Goal: Use online tool/utility: Use online tool/utility

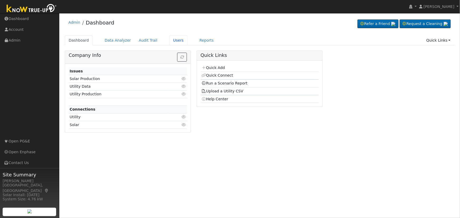
click at [169, 40] on link "Users" at bounding box center [178, 41] width 18 height 10
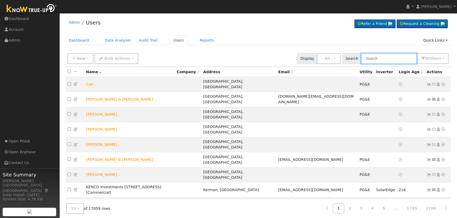
click at [386, 60] on input "text" at bounding box center [389, 58] width 56 height 11
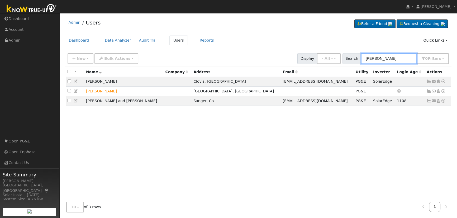
type input "michael rodriguez"
click at [443, 92] on icon at bounding box center [443, 91] width 5 height 4
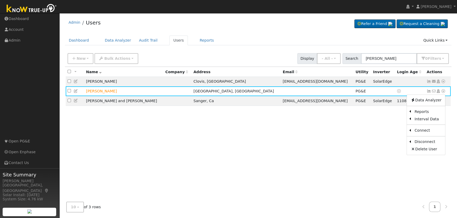
click at [0, 0] on link "Scenario" at bounding box center [0, 0] width 0 height 0
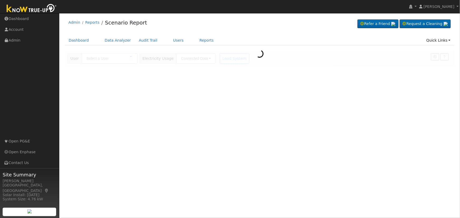
type input "[PERSON_NAME]"
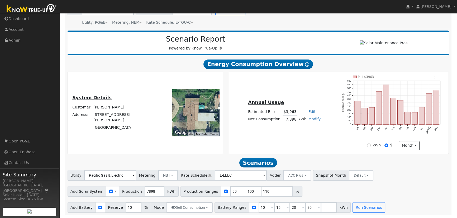
scroll to position [50, 0]
click at [230, 193] on input "90" at bounding box center [238, 192] width 16 height 11
type input "100"
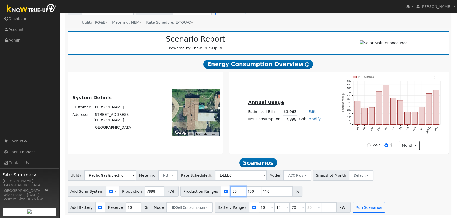
type input "110"
type input "11"
click at [230, 193] on input "11" at bounding box center [238, 192] width 16 height 11
click at [230, 193] on input "number" at bounding box center [238, 192] width 16 height 11
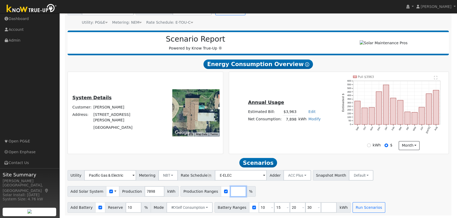
click at [230, 193] on input "number" at bounding box center [238, 192] width 16 height 11
type input "106"
click at [230, 193] on input "106" at bounding box center [238, 192] width 16 height 11
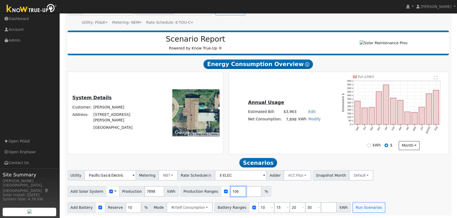
type input "106"
click at [126, 208] on input "10" at bounding box center [134, 208] width 16 height 11
type input "20"
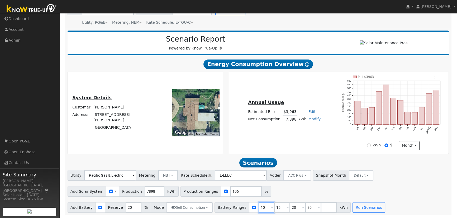
click at [259, 208] on input "10" at bounding box center [267, 208] width 16 height 11
type input "15"
type input "20"
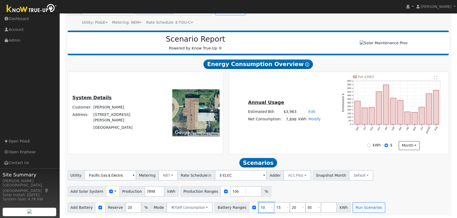
type input "30"
click at [259, 208] on input "1" at bounding box center [267, 208] width 16 height 11
type input "20"
type input "30"
click at [259, 208] on input "20" at bounding box center [267, 208] width 16 height 11
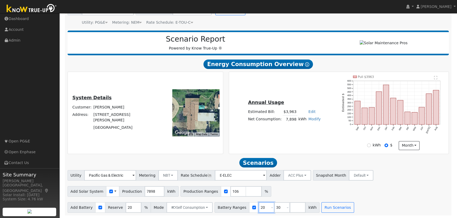
type input "30"
click at [259, 208] on input "30" at bounding box center [267, 208] width 16 height 11
click at [259, 208] on input "number" at bounding box center [267, 208] width 16 height 11
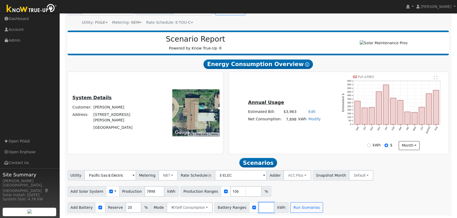
click at [259, 208] on input "number" at bounding box center [267, 208] width 16 height 11
type input "10"
click at [316, 207] on button "Run Scenarios" at bounding box center [322, 208] width 32 height 11
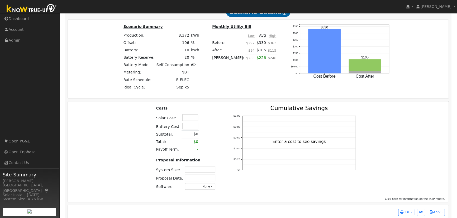
scroll to position [408, 0]
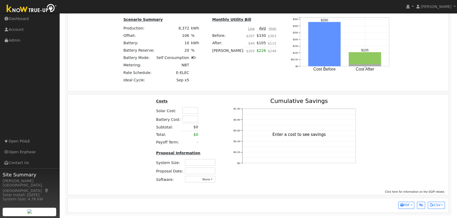
click at [193, 111] on input "text" at bounding box center [190, 110] width 16 height 7
type input "$37,500"
click at [203, 114] on td at bounding box center [203, 111] width 9 height 8
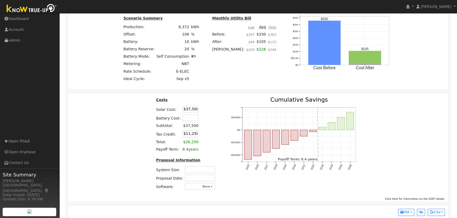
click at [209, 169] on input "text" at bounding box center [200, 169] width 30 height 7
type input "6.15"
click at [204, 177] on input "text" at bounding box center [200, 178] width 30 height 7
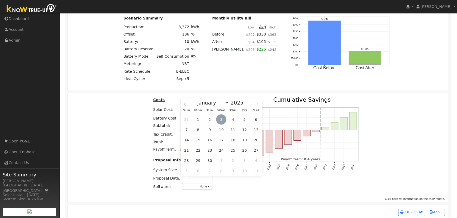
click at [225, 118] on span "3" at bounding box center [221, 120] width 10 height 10
type input "09/03/2025"
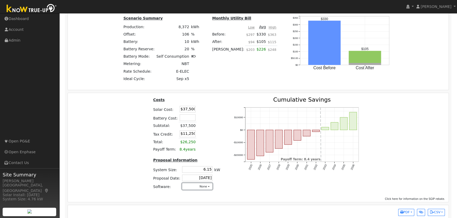
click at [198, 188] on button "None" at bounding box center [197, 186] width 30 height 7
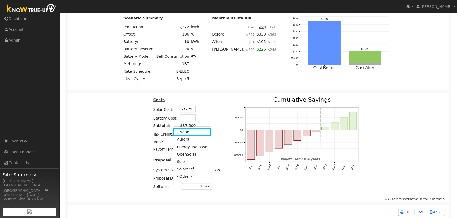
click at [190, 141] on link "Aurora" at bounding box center [192, 139] width 38 height 7
click at [407, 145] on div "Costs Solar Cost: $37,500 Battery Cost: Subtotal: $37,500 Tax Credit: $11,250 T…" at bounding box center [258, 146] width 385 height 98
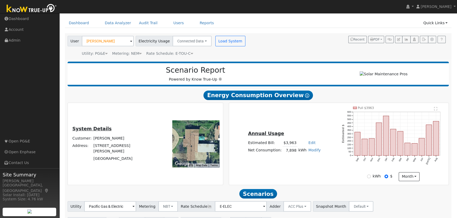
scroll to position [0, 0]
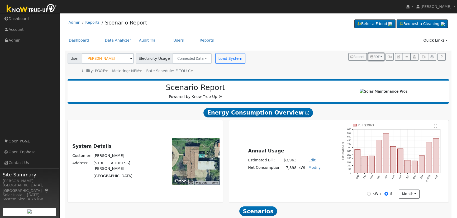
click at [380, 56] on button "PDF" at bounding box center [376, 56] width 16 height 7
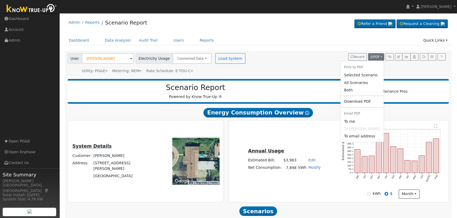
click at [354, 90] on link "Both" at bounding box center [361, 90] width 43 height 7
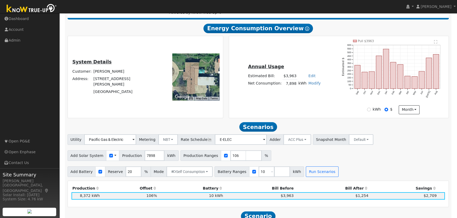
scroll to position [96, 0]
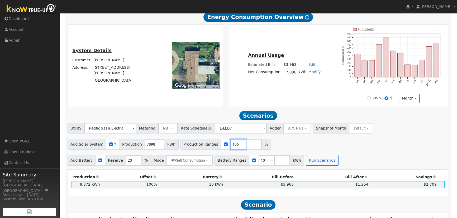
click at [230, 144] on input "106" at bounding box center [238, 144] width 16 height 11
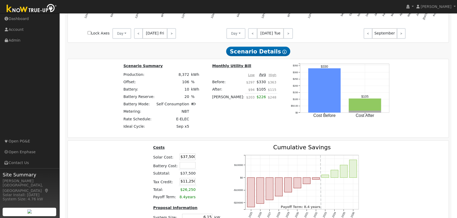
scroll to position [384, 0]
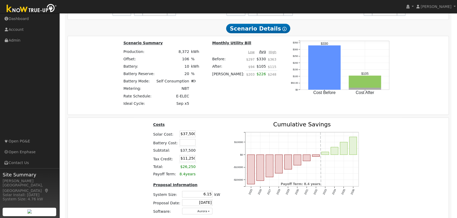
type input "105.84"
click at [184, 134] on input "$37,500" at bounding box center [188, 134] width 16 height 7
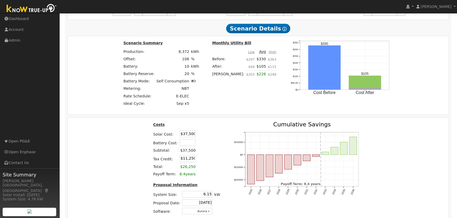
click at [185, 161] on input "$11,250" at bounding box center [188, 158] width 16 height 7
click at [205, 144] on td at bounding box center [203, 143] width 12 height 9
click at [185, 156] on td "$11,250" at bounding box center [188, 159] width 18 height 9
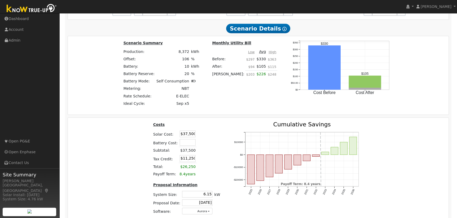
click at [184, 161] on input "$11,250" at bounding box center [188, 158] width 16 height 7
type input "$0"
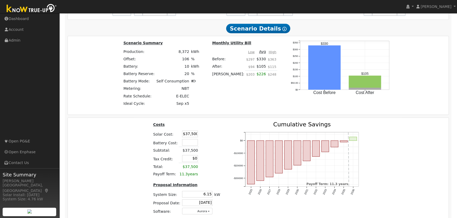
click at [205, 145] on td at bounding box center [204, 143] width 11 height 9
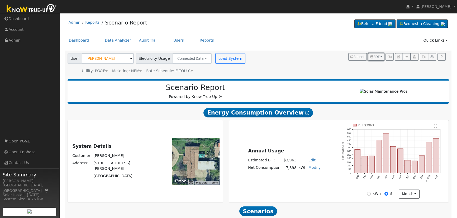
click at [381, 56] on button "PDF" at bounding box center [376, 56] width 16 height 7
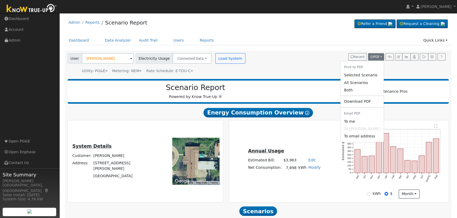
click at [351, 91] on link "Both" at bounding box center [361, 90] width 43 height 7
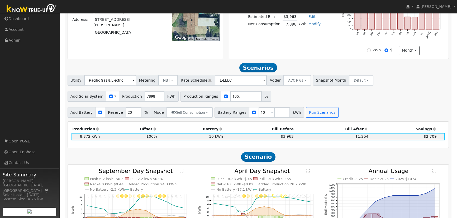
scroll to position [96, 0]
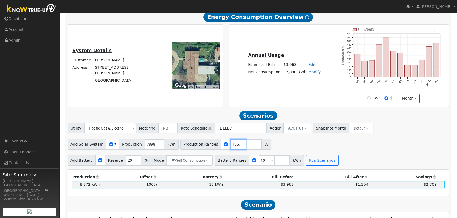
click at [230, 147] on input "105.84" at bounding box center [238, 144] width 16 height 11
click at [306, 160] on button "Run Scenarios" at bounding box center [322, 160] width 32 height 11
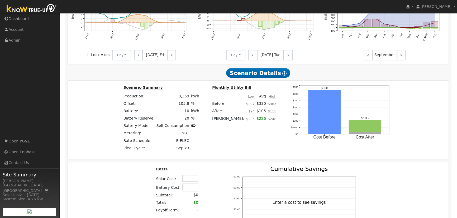
scroll to position [360, 0]
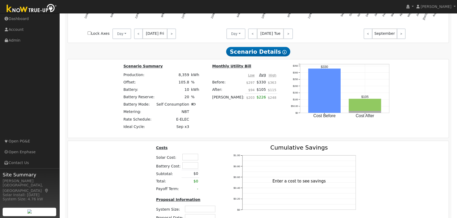
click at [187, 158] on input "text" at bounding box center [190, 157] width 16 height 7
type input "$37,500"
click at [215, 159] on table "Costs Solar Cost: $37,500 Battery Cost: Subtotal: $0 Total: $0 Payoff Term: -" at bounding box center [186, 169] width 63 height 48
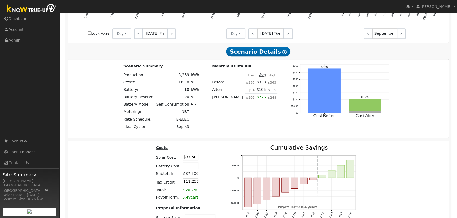
click at [191, 183] on input "$11,250" at bounding box center [191, 182] width 16 height 7
type input "$0"
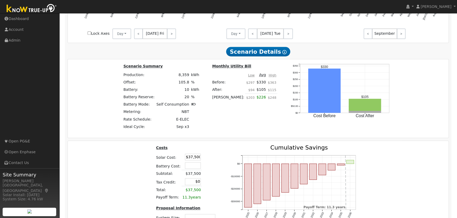
click at [211, 166] on table "Costs Solar Cost: $37,500 Battery Cost: Subtotal: $37,500 Tax Credit: $0 Total:…" at bounding box center [186, 173] width 63 height 56
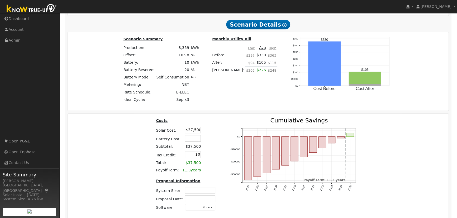
scroll to position [417, 0]
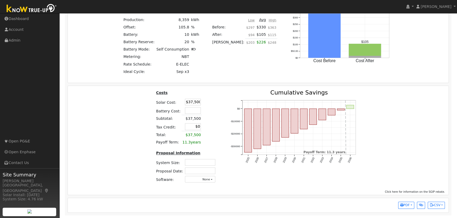
click at [201, 163] on input "text" at bounding box center [200, 162] width 30 height 7
type input "6.15"
click at [201, 170] on input "text" at bounding box center [200, 171] width 30 height 7
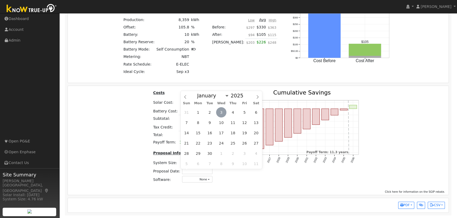
click at [223, 108] on span "3" at bounding box center [221, 112] width 10 height 10
type input "09/03/2025"
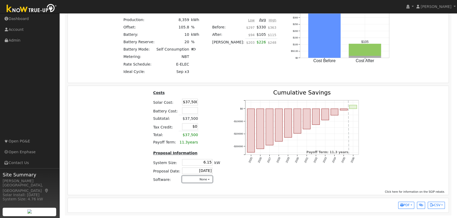
click at [199, 182] on button "None" at bounding box center [197, 179] width 30 height 7
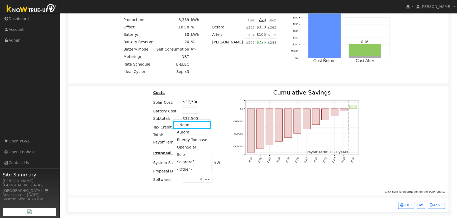
click at [183, 132] on link "Aurora" at bounding box center [192, 132] width 38 height 7
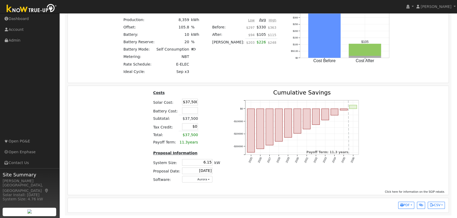
click at [414, 131] on div "Costs Solar Cost: $37,500 Battery Cost: Subtotal: $37,500 Tax Credit: $0 Total:…" at bounding box center [258, 139] width 385 height 98
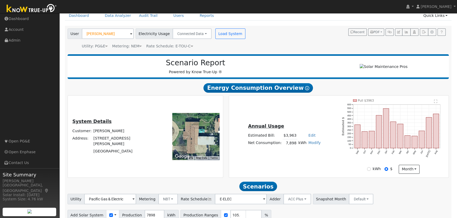
scroll to position [0, 0]
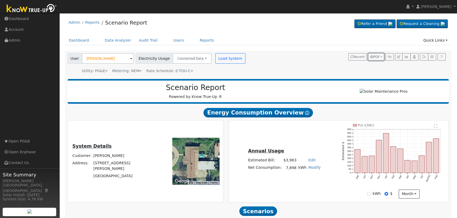
click at [383, 56] on button "PDF" at bounding box center [376, 56] width 16 height 7
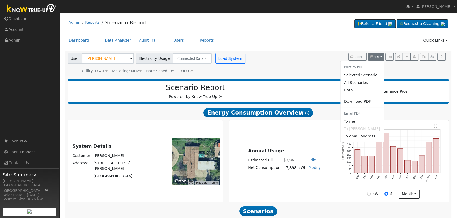
click at [354, 90] on link "Both" at bounding box center [361, 90] width 43 height 7
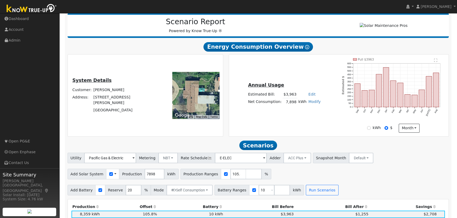
scroll to position [58, 0]
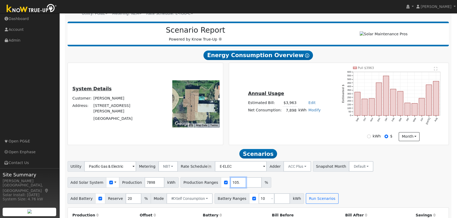
click at [230, 185] on input "105.84" at bounding box center [238, 183] width 16 height 11
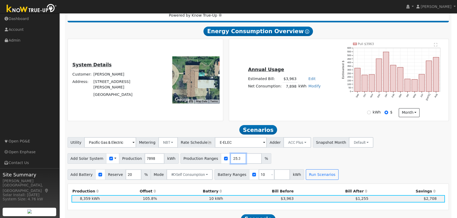
scroll to position [0, 3]
type input "125.37"
click at [259, 178] on input "10" at bounding box center [267, 175] width 16 height 11
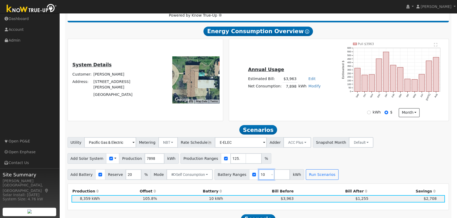
click at [259, 178] on input "10" at bounding box center [267, 175] width 16 height 11
type input "15"
click at [351, 166] on div "Utility Pacific Gas & Electric Metering NBT NEM NBT Rate Schedule E-ELEC Adder …" at bounding box center [258, 158] width 387 height 43
click at [306, 176] on button "Run Scenarios" at bounding box center [322, 175] width 32 height 11
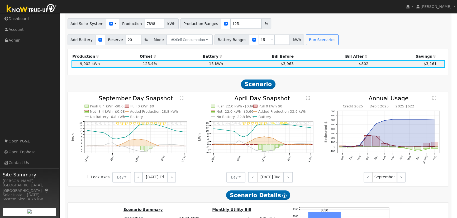
scroll to position [360, 0]
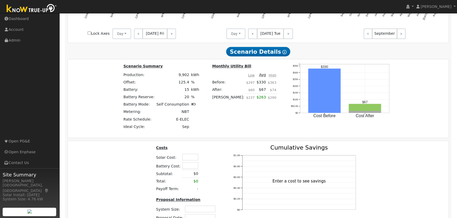
click at [193, 159] on input "text" at bounding box center [190, 157] width 16 height 7
type input "$44,500"
click at [206, 160] on td at bounding box center [203, 157] width 9 height 8
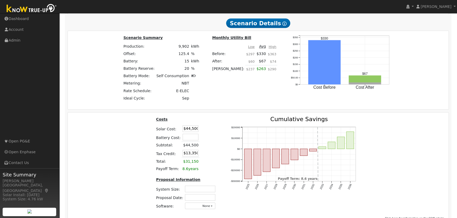
scroll to position [408, 0]
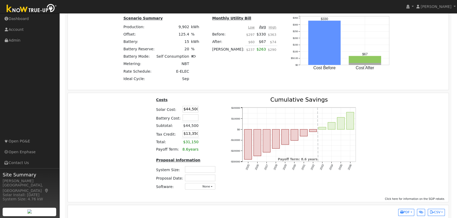
click at [201, 170] on input "text" at bounding box center [200, 169] width 30 height 7
type input "7.38"
click at [202, 180] on input "text" at bounding box center [200, 178] width 30 height 7
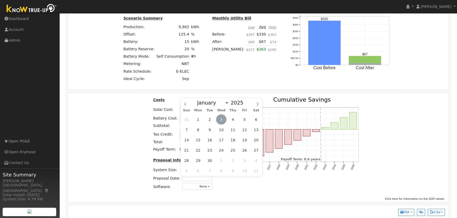
click at [220, 116] on span "3" at bounding box center [221, 120] width 10 height 10
type input "09/03/2025"
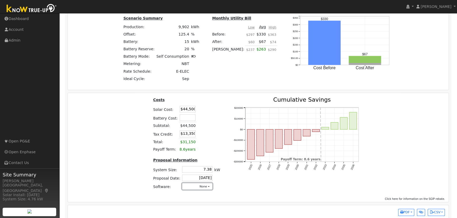
click at [201, 187] on button "None" at bounding box center [197, 186] width 30 height 7
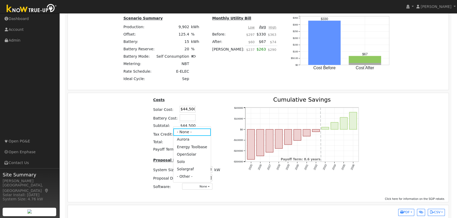
click at [188, 142] on link "Aurora" at bounding box center [192, 139] width 38 height 7
click at [427, 141] on div "Costs Solar Cost: $44,500 Battery Cost: Subtotal: $44,500 Tax Credit: $13,350 T…" at bounding box center [258, 146] width 385 height 98
click at [190, 136] on input "$13,350" at bounding box center [188, 134] width 16 height 7
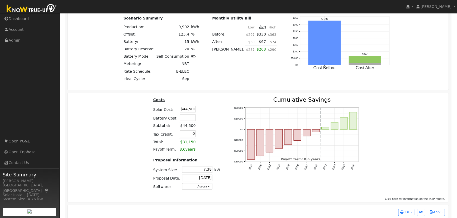
type input "$0"
click at [369, 142] on div "Costs Solar Cost: $44,500 Battery Cost: Subtotal: $44,500 Tax Credit: $0 Total:…" at bounding box center [258, 146] width 385 height 98
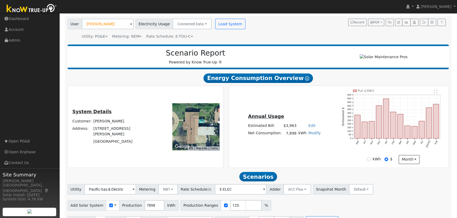
scroll to position [0, 0]
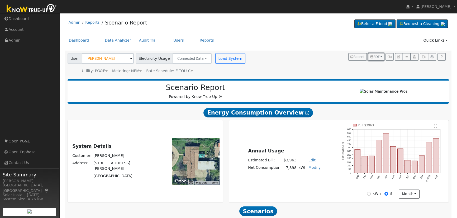
click at [379, 56] on span "PDF" at bounding box center [374, 57] width 9 height 4
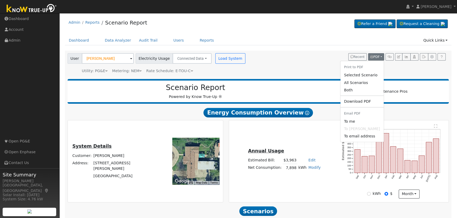
click at [354, 93] on link "Both" at bounding box center [361, 90] width 43 height 7
